Goal: Task Accomplishment & Management: Complete application form

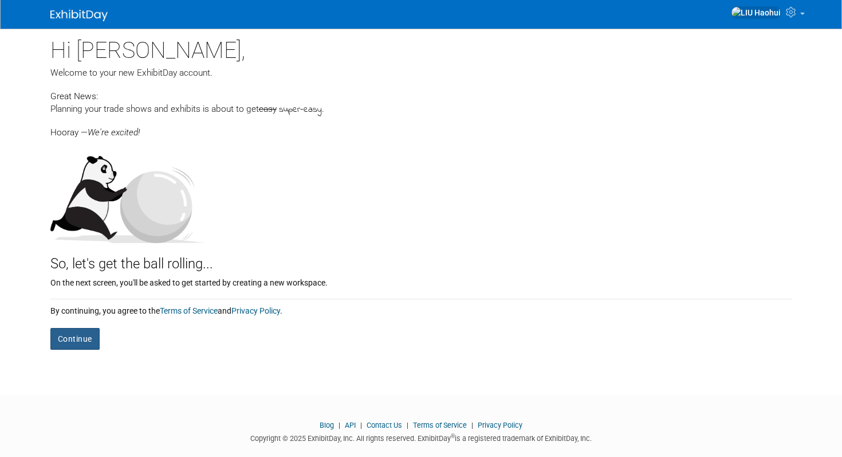
click at [80, 343] on button "Continue" at bounding box center [74, 339] width 49 height 22
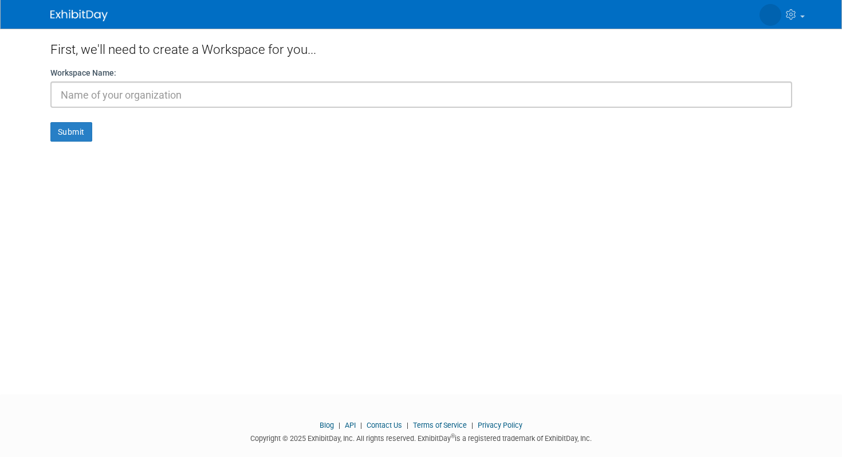
click at [116, 99] on input "text" at bounding box center [421, 94] width 742 height 26
type input "1"
click at [80, 135] on button "Submit" at bounding box center [71, 131] width 42 height 19
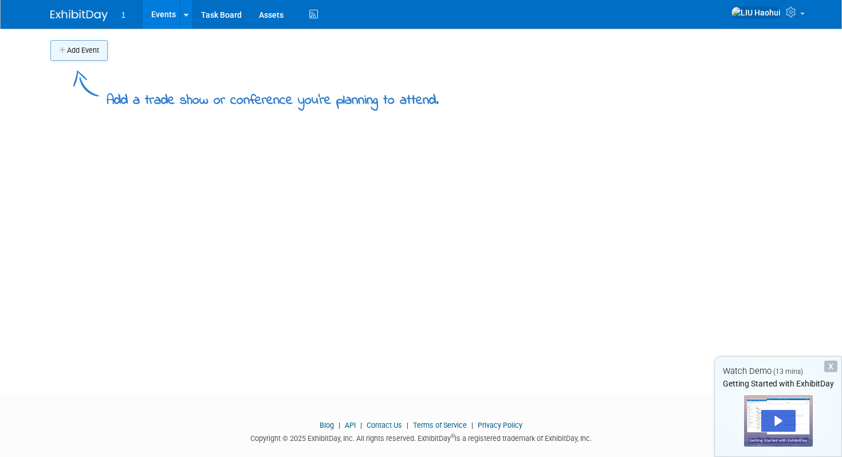
click at [75, 49] on button "Add Event" at bounding box center [78, 50] width 57 height 21
select select "9"
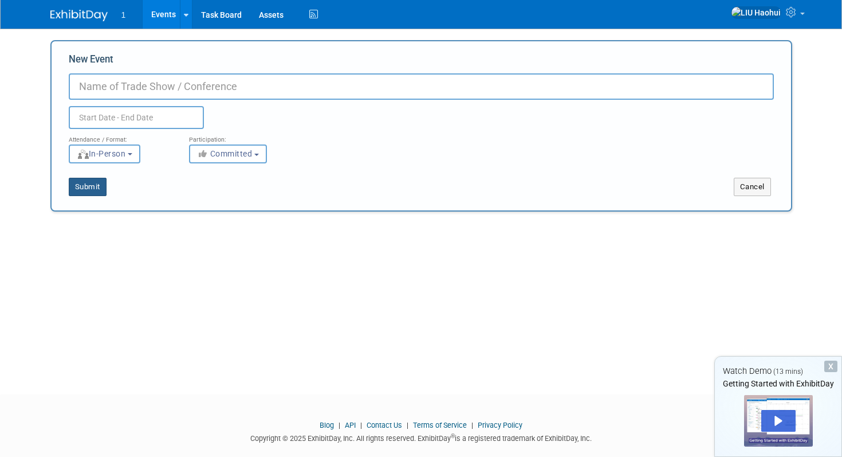
click at [97, 186] on button "Submit" at bounding box center [88, 187] width 38 height 18
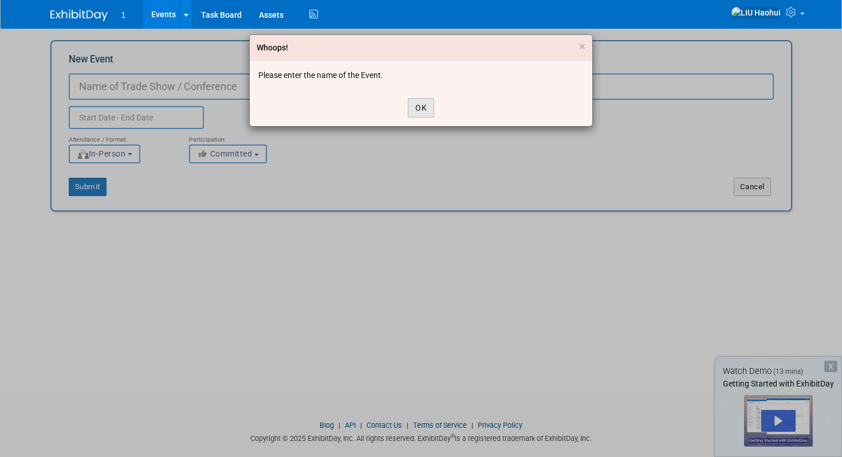
click at [419, 110] on button "OK" at bounding box center [421, 107] width 26 height 19
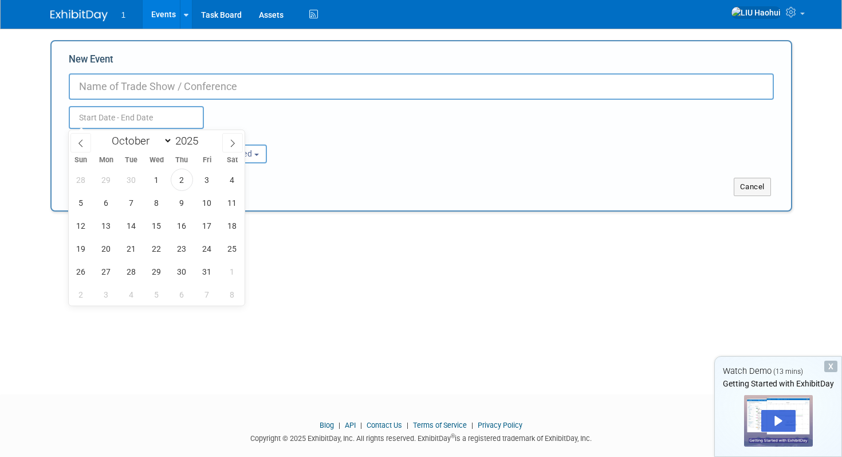
click at [153, 116] on input "text" at bounding box center [136, 117] width 135 height 23
click at [129, 159] on span "Tue" at bounding box center [131, 159] width 25 height 7
click at [129, 197] on span "7" at bounding box center [131, 202] width 22 height 22
type input "Oct 7, 2025 to Oct 7, 2025"
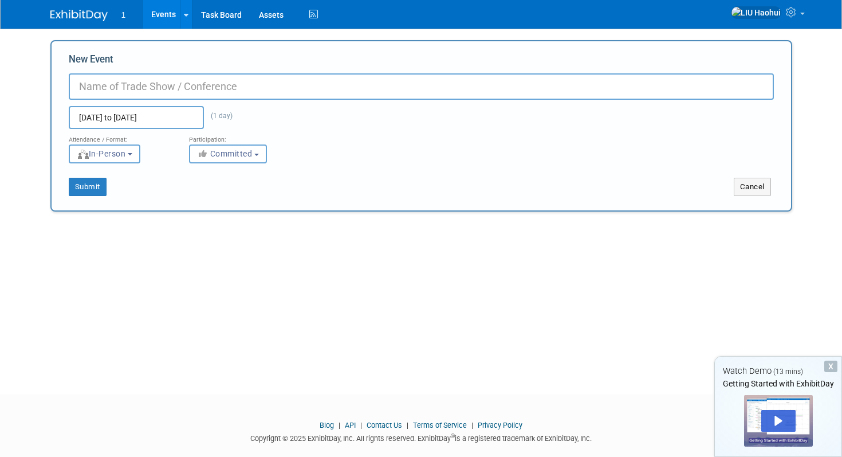
click at [146, 91] on input "New Event" at bounding box center [421, 86] width 705 height 26
type input "1"
click at [89, 183] on button "Submit" at bounding box center [88, 187] width 38 height 18
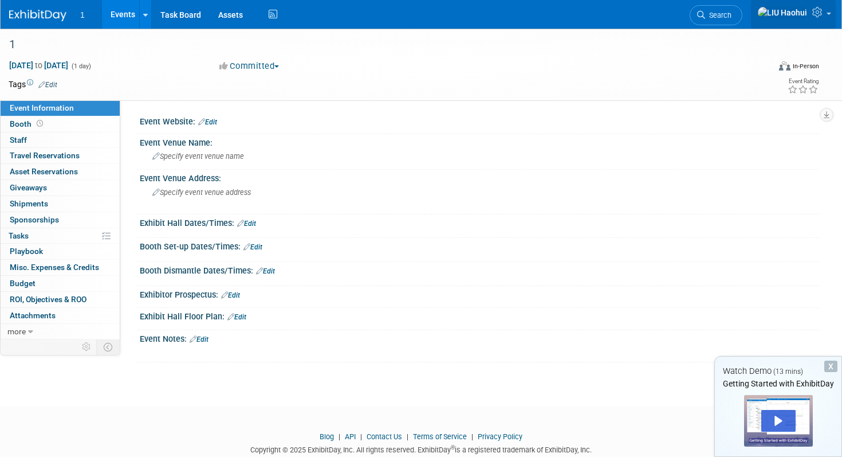
click at [828, 19] on link at bounding box center [793, 14] width 85 height 29
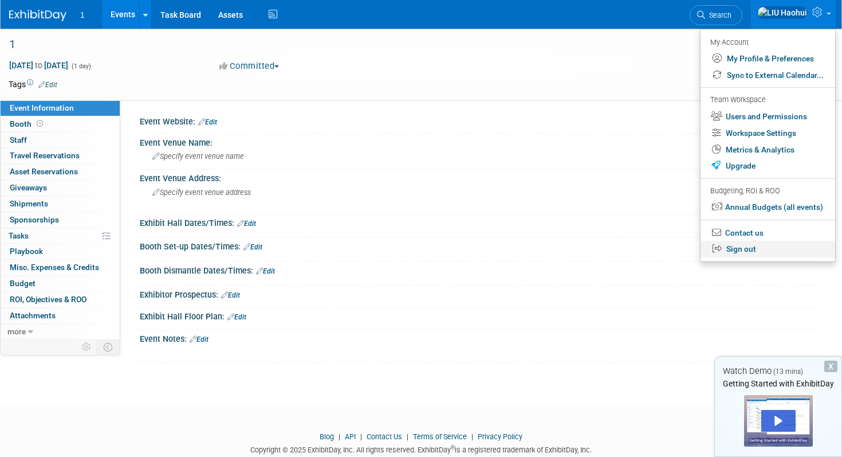
click at [752, 253] on link "Sign out" at bounding box center [768, 249] width 135 height 17
